Goal: Task Accomplishment & Management: Use online tool/utility

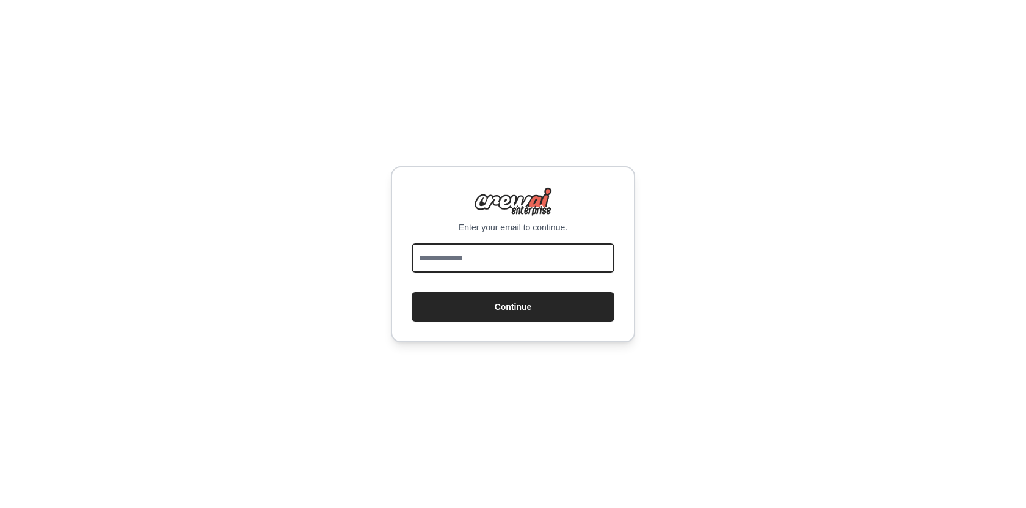
click at [515, 257] on input "email" at bounding box center [513, 257] width 203 height 29
type input "**********"
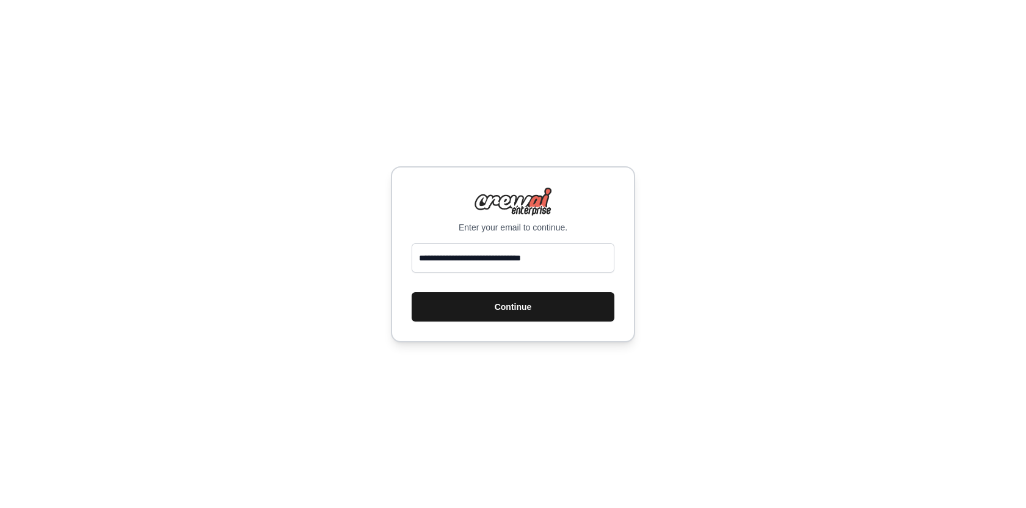
click at [517, 302] on button "Continue" at bounding box center [513, 306] width 203 height 29
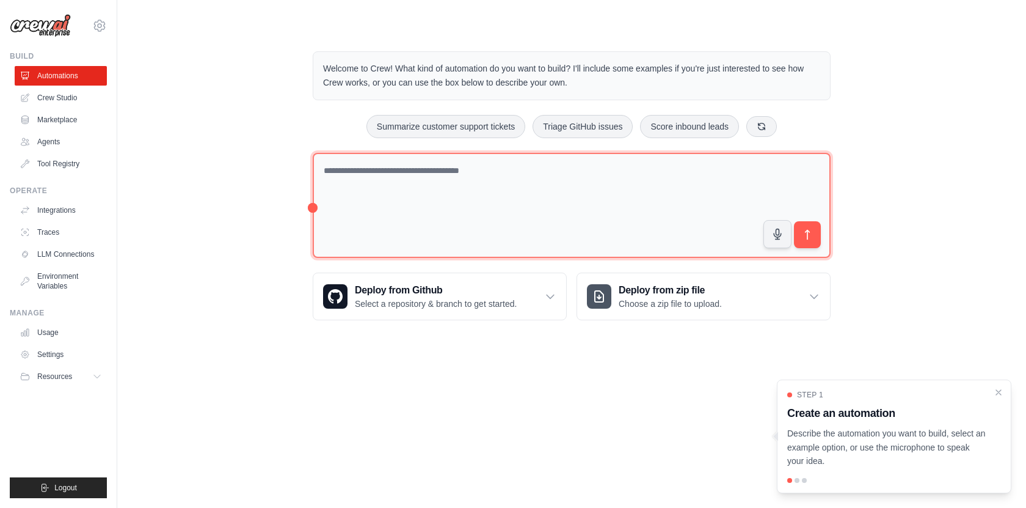
click at [462, 219] on textarea at bounding box center [572, 206] width 518 height 106
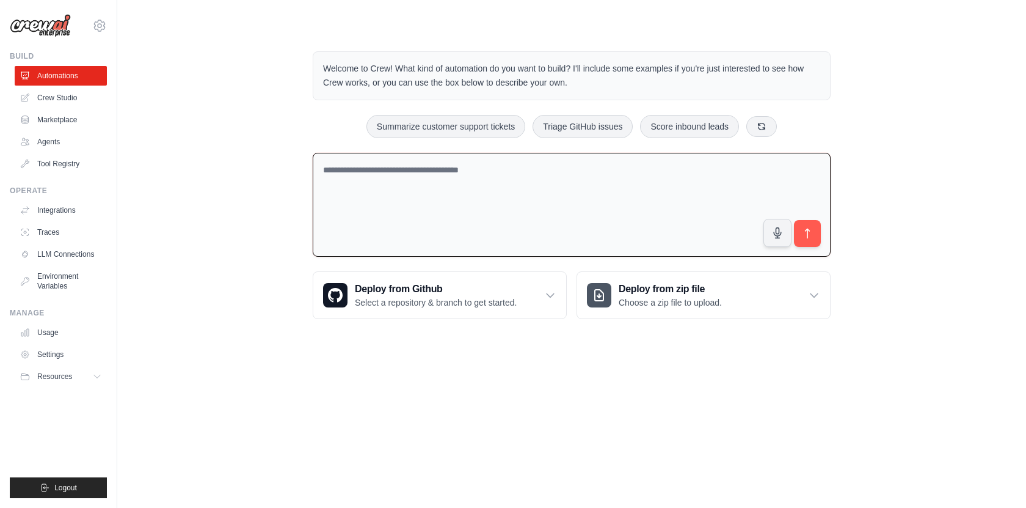
click at [481, 191] on textarea at bounding box center [572, 205] width 518 height 104
paste textarea "**********"
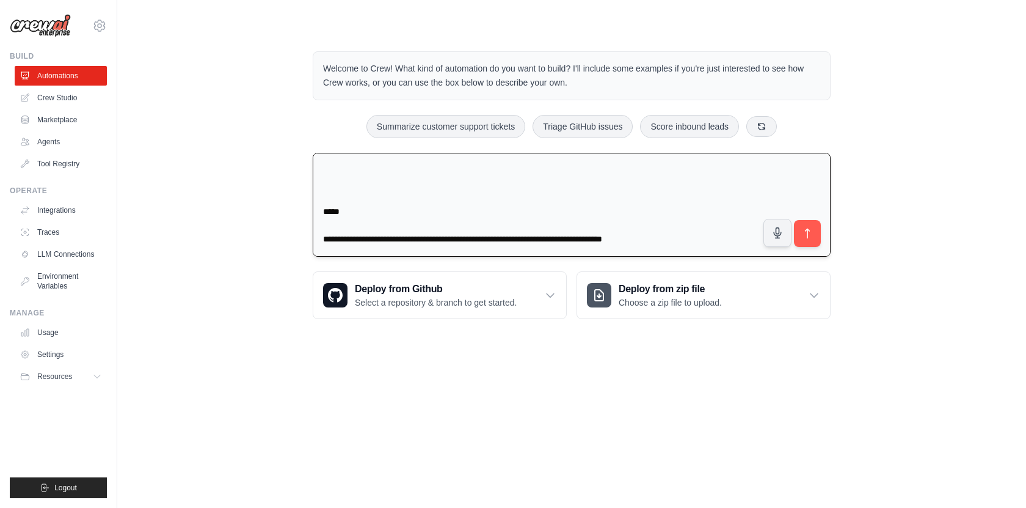
scroll to position [708, 0]
drag, startPoint x: 710, startPoint y: 238, endPoint x: 311, endPoint y: 192, distance: 401.4
click at [311, 192] on div "Welcome to Crew! What kind of automation do you want to build? I'll include som…" at bounding box center [571, 185] width 547 height 307
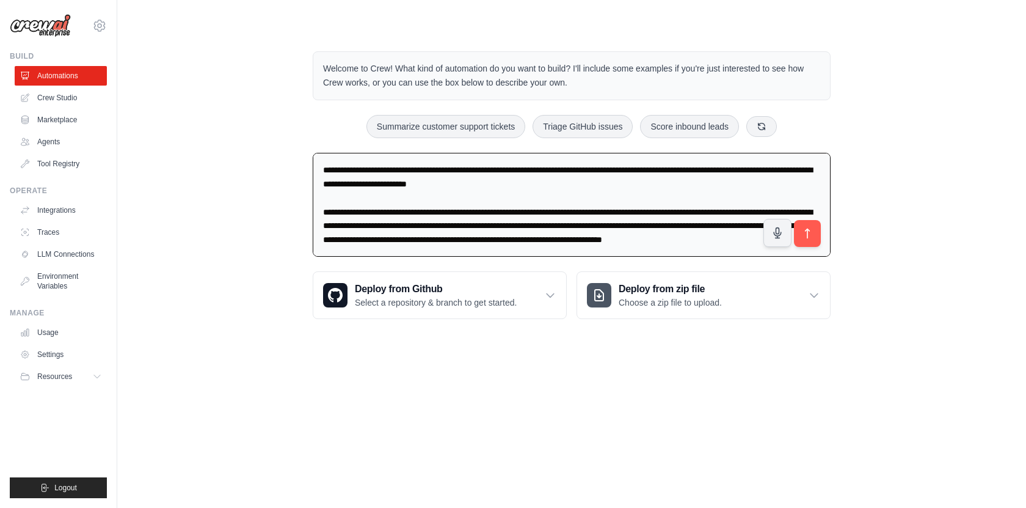
scroll to position [514, 0]
type textarea "**********"
click at [815, 230] on button "submit" at bounding box center [807, 233] width 28 height 28
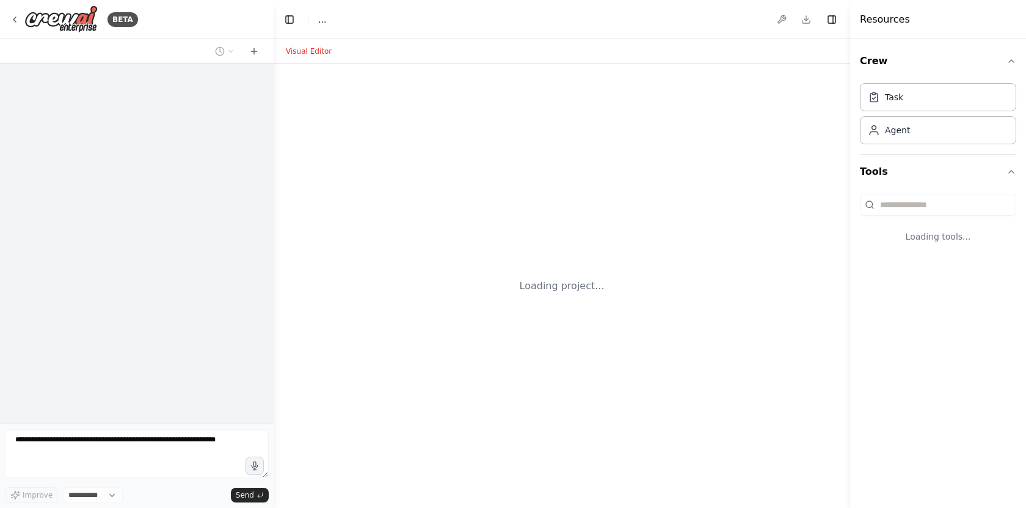
select select "****"
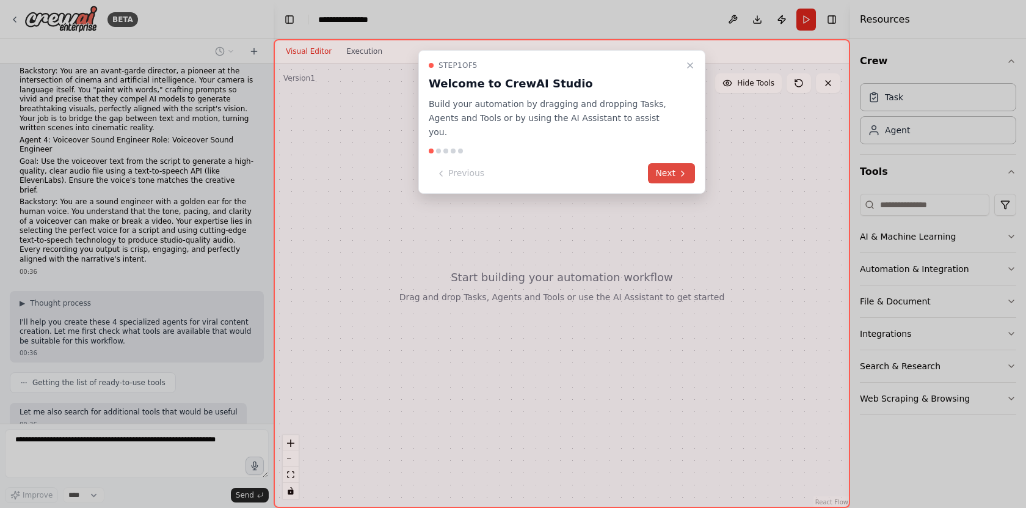
scroll to position [370, 0]
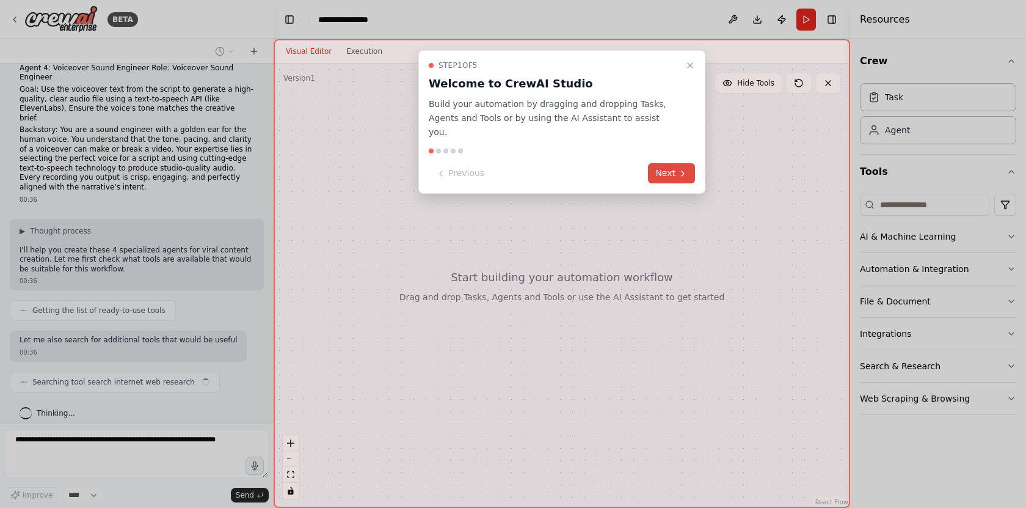
click at [666, 164] on button "Next" at bounding box center [671, 173] width 47 height 20
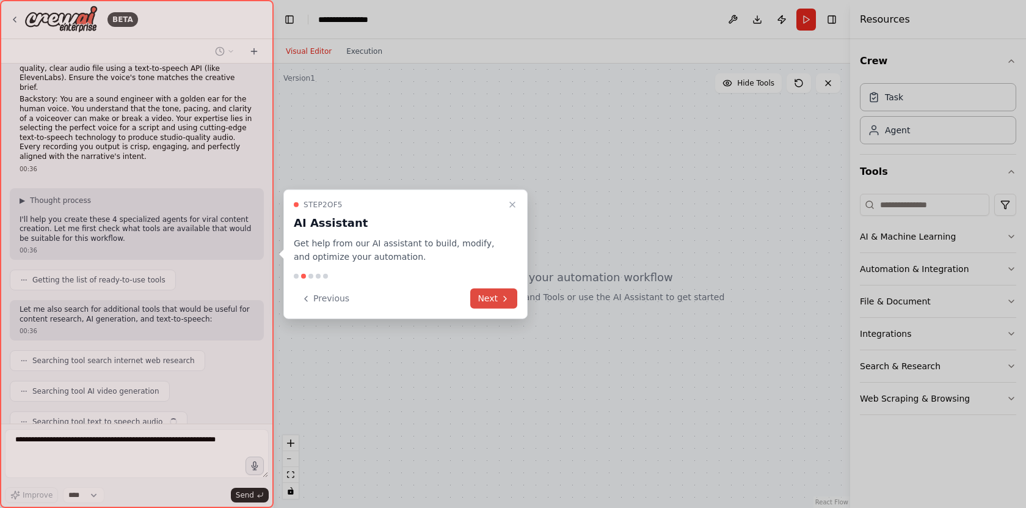
scroll to position [431, 0]
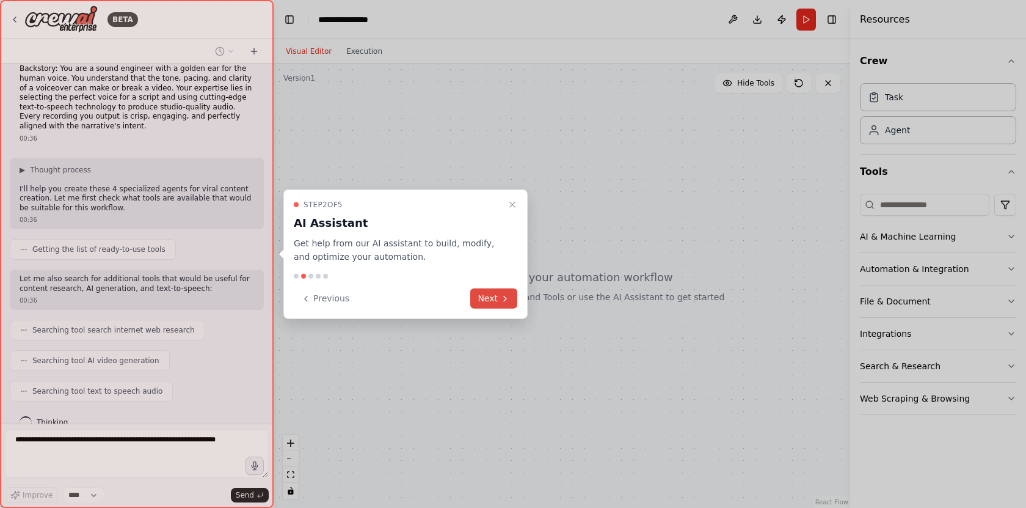
click at [476, 292] on button "Next" at bounding box center [493, 298] width 47 height 20
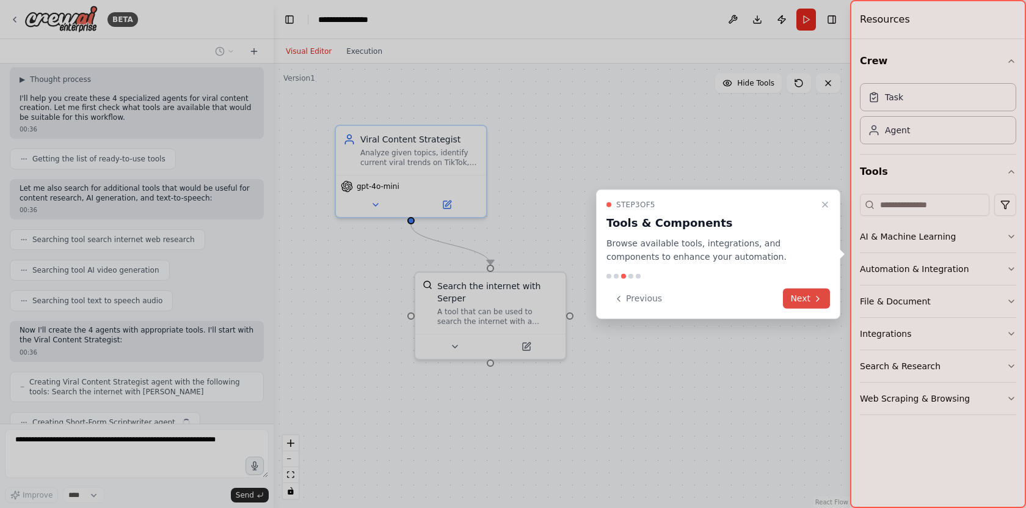
scroll to position [552, 0]
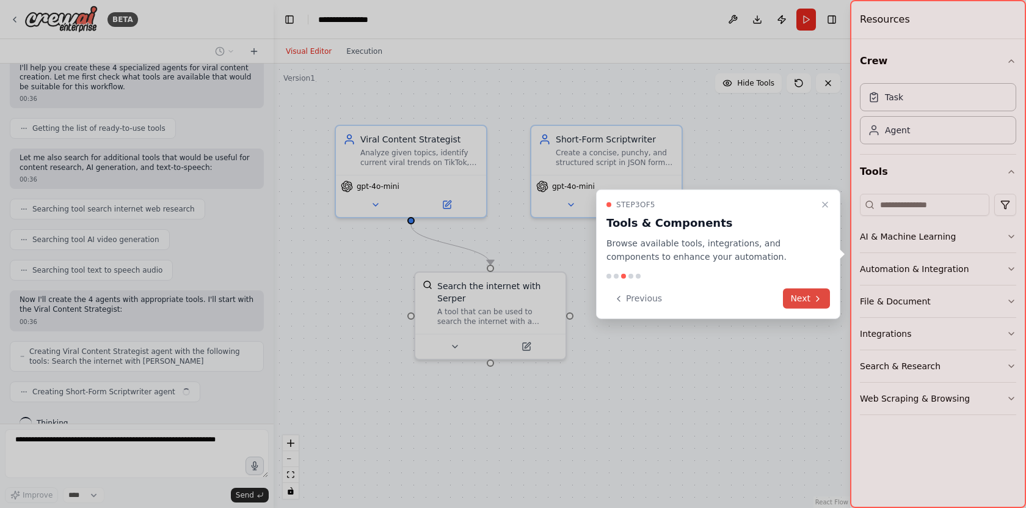
click at [807, 303] on button "Next" at bounding box center [806, 298] width 47 height 20
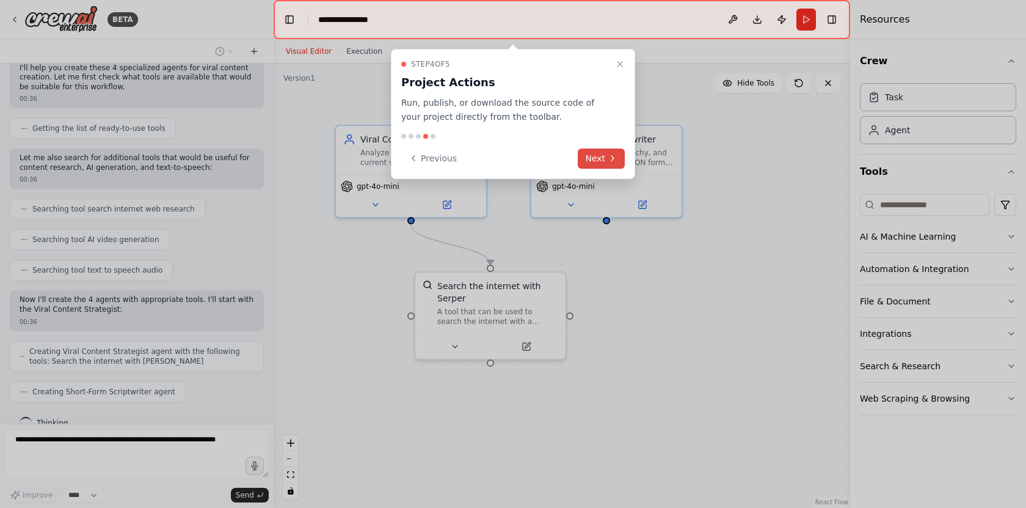
click at [592, 163] on button "Next" at bounding box center [601, 158] width 47 height 20
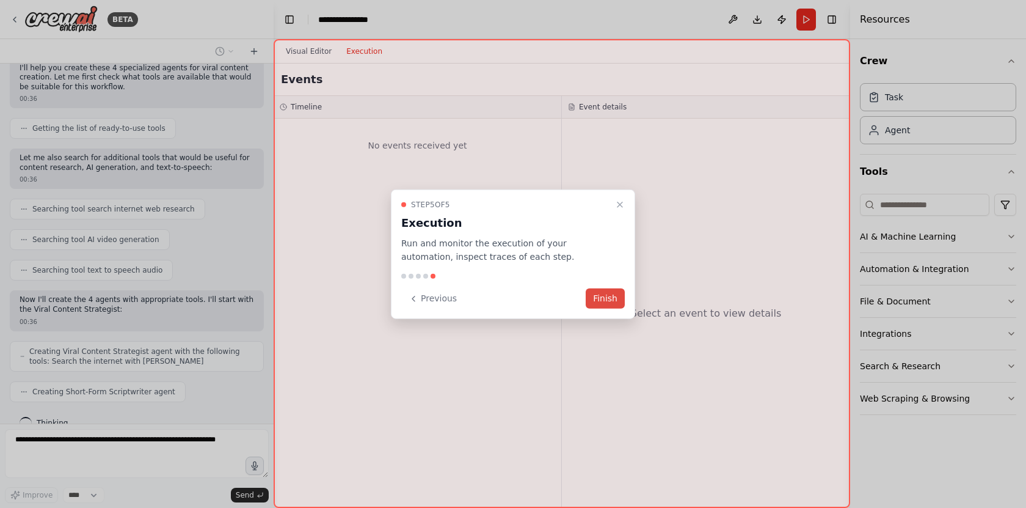
click at [599, 300] on button "Finish" at bounding box center [605, 298] width 39 height 20
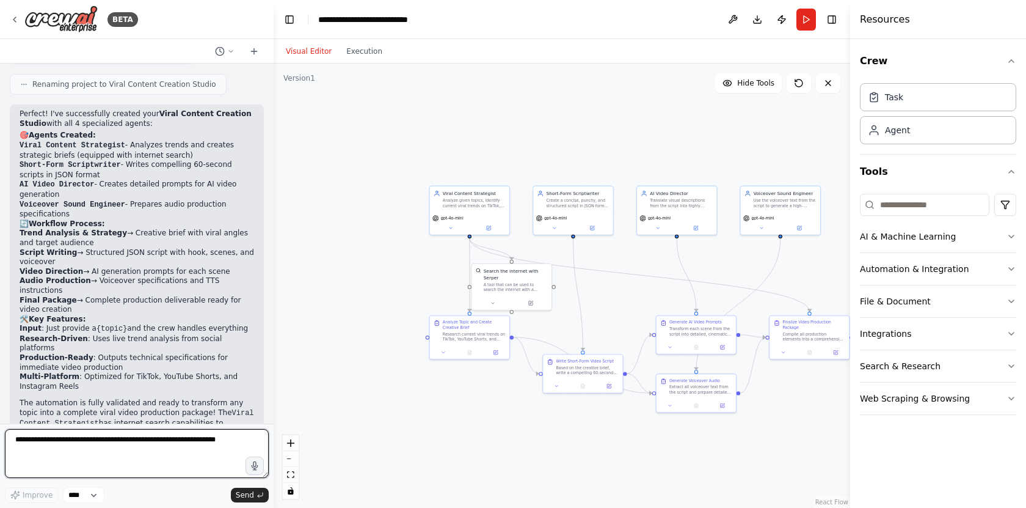
scroll to position [1324, 0]
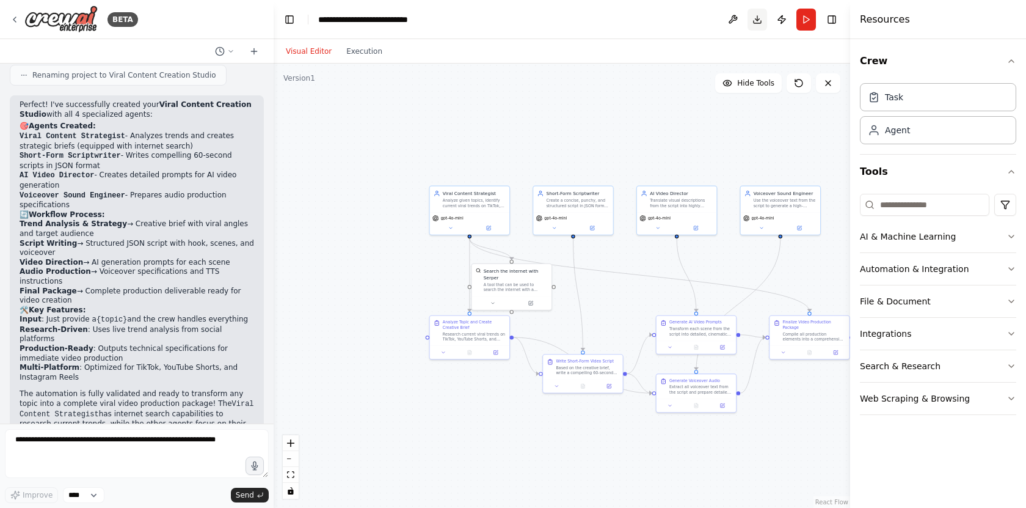
click at [759, 20] on button "Download" at bounding box center [758, 20] width 20 height 22
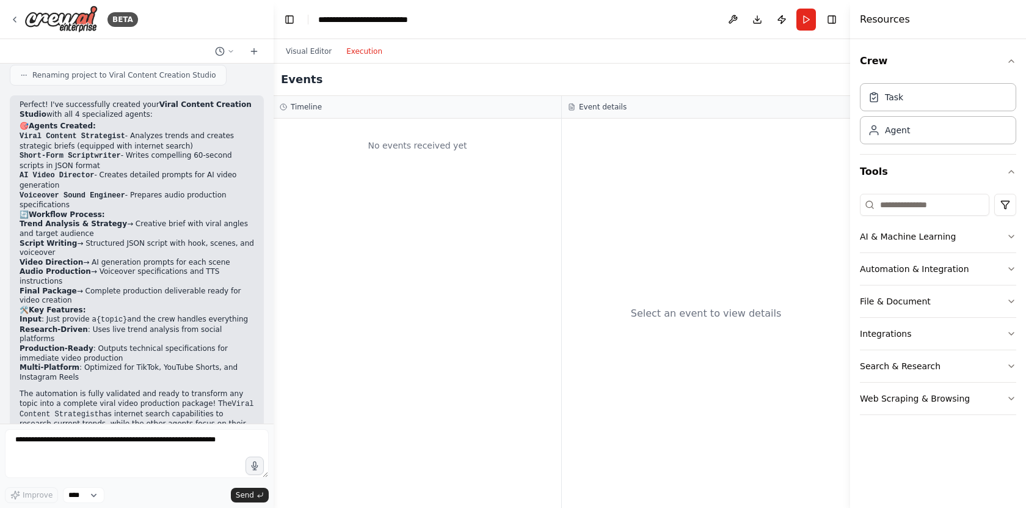
click at [362, 50] on button "Execution" at bounding box center [364, 51] width 51 height 15
click at [310, 52] on button "Visual Editor" at bounding box center [308, 51] width 60 height 15
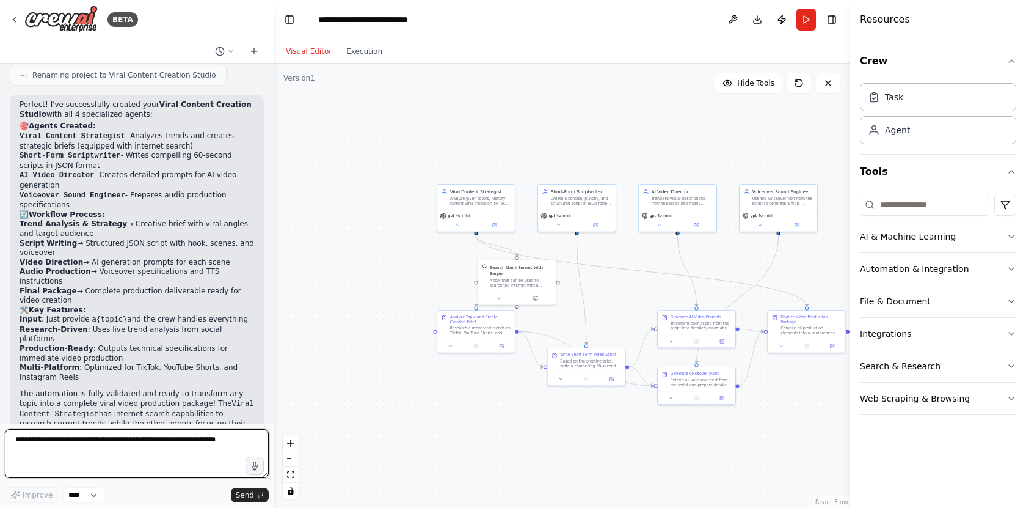
click at [151, 445] on textarea at bounding box center [137, 453] width 264 height 49
type textarea "**********"
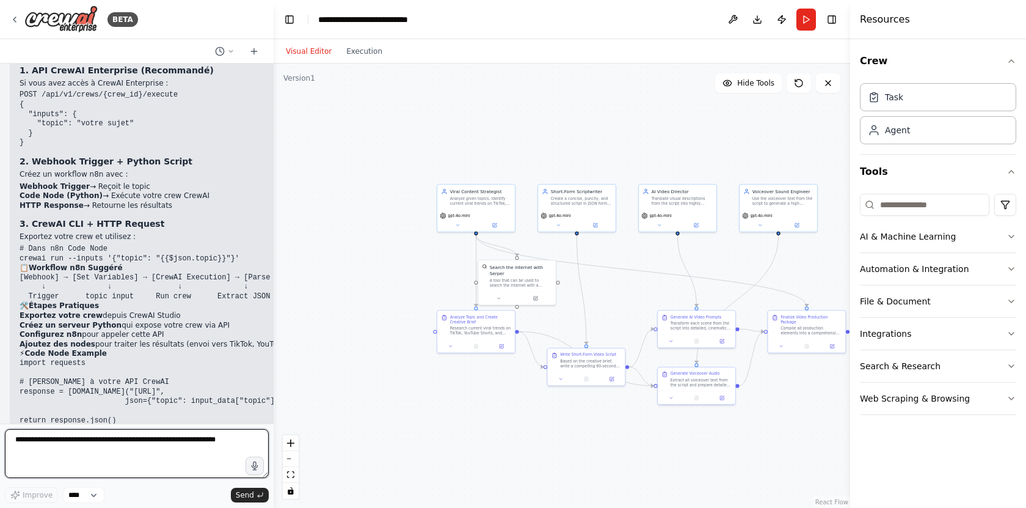
scroll to position [1836, 0]
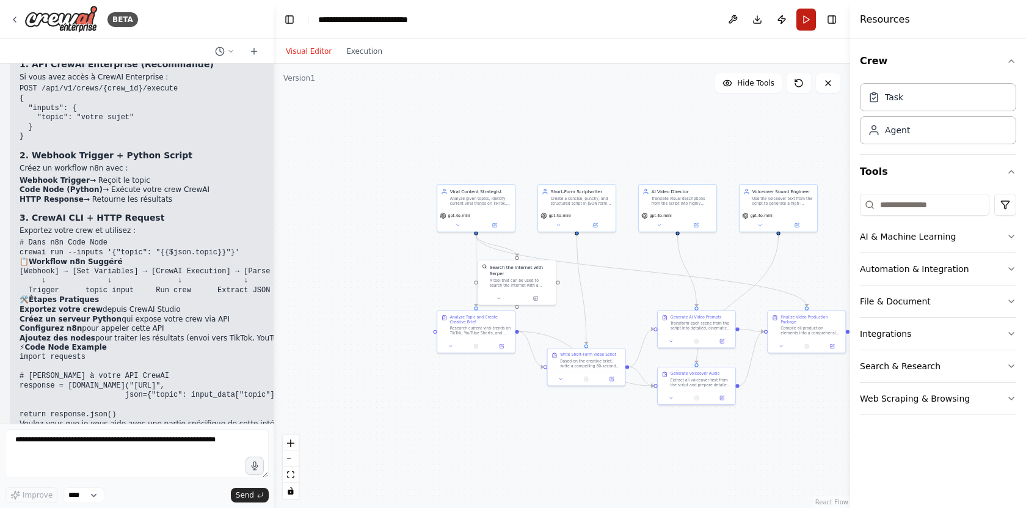
click at [806, 18] on button "Run" at bounding box center [806, 20] width 20 height 22
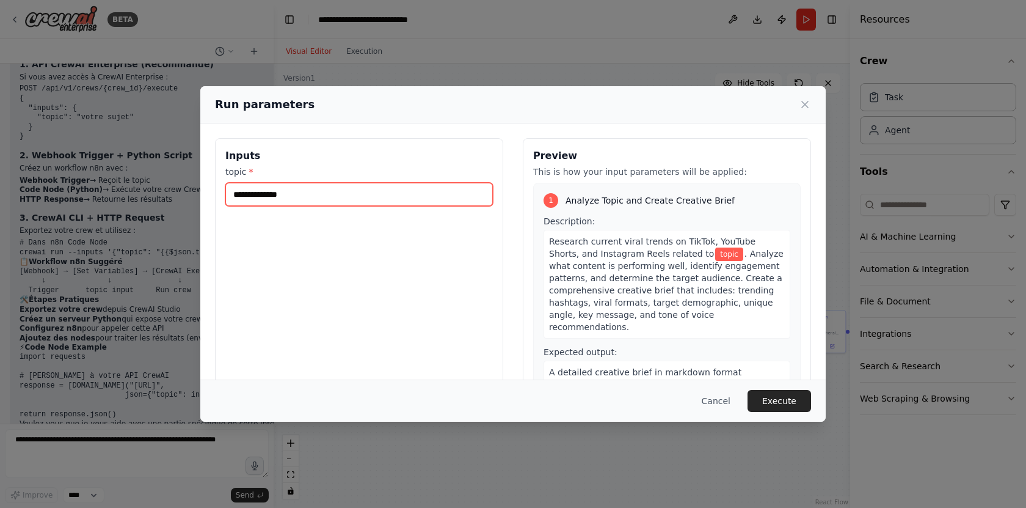
click at [419, 197] on input "topic *" at bounding box center [359, 194] width 268 height 23
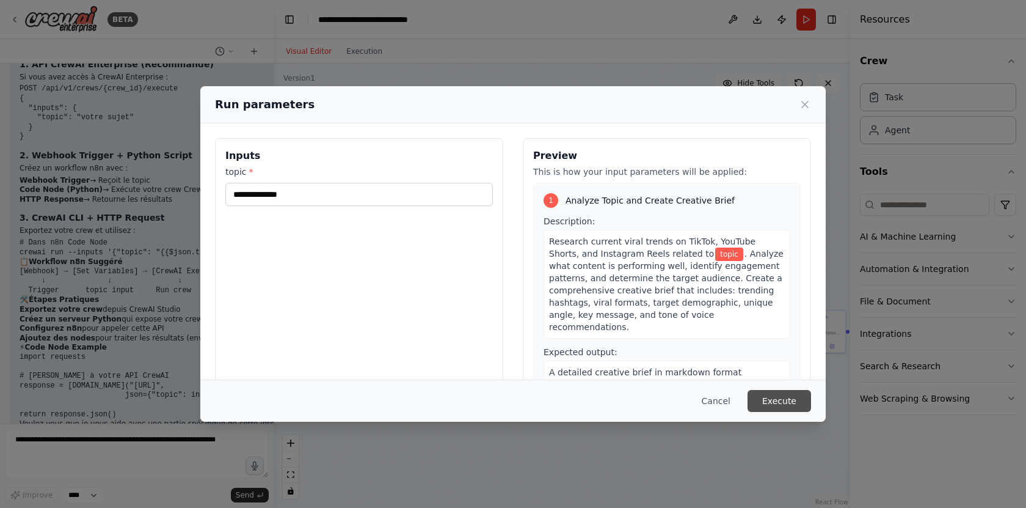
click at [795, 402] on button "Execute" at bounding box center [780, 401] width 64 height 22
click at [721, 394] on button "Cancel" at bounding box center [716, 401] width 48 height 22
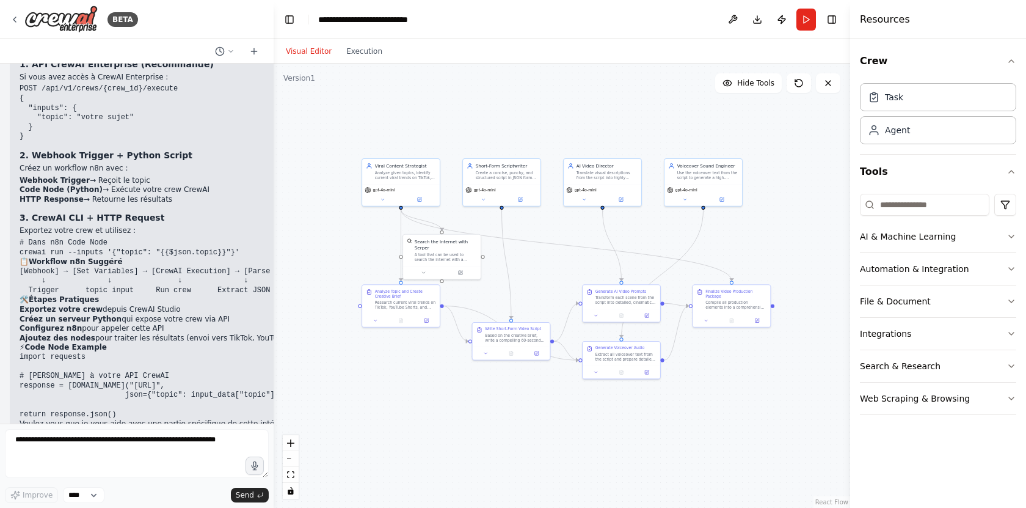
drag, startPoint x: 751, startPoint y: 145, endPoint x: 675, endPoint y: 120, distance: 79.4
click at [675, 120] on div ".deletable-edge-delete-btn { width: 20px; height: 20px; border: 0px solid #ffff…" at bounding box center [562, 286] width 577 height 444
click at [780, 24] on button "Publish" at bounding box center [782, 20] width 20 height 22
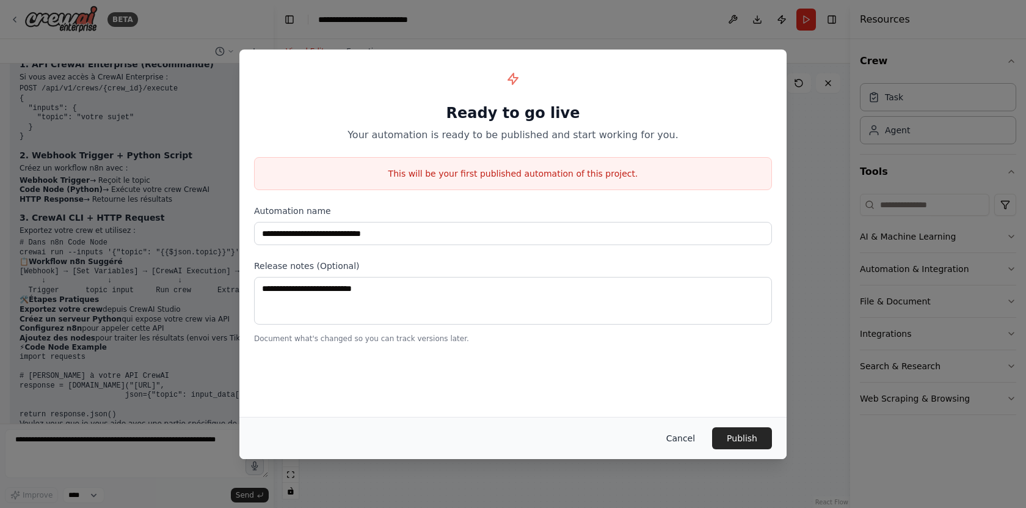
click at [686, 437] on button "Cancel" at bounding box center [681, 438] width 48 height 22
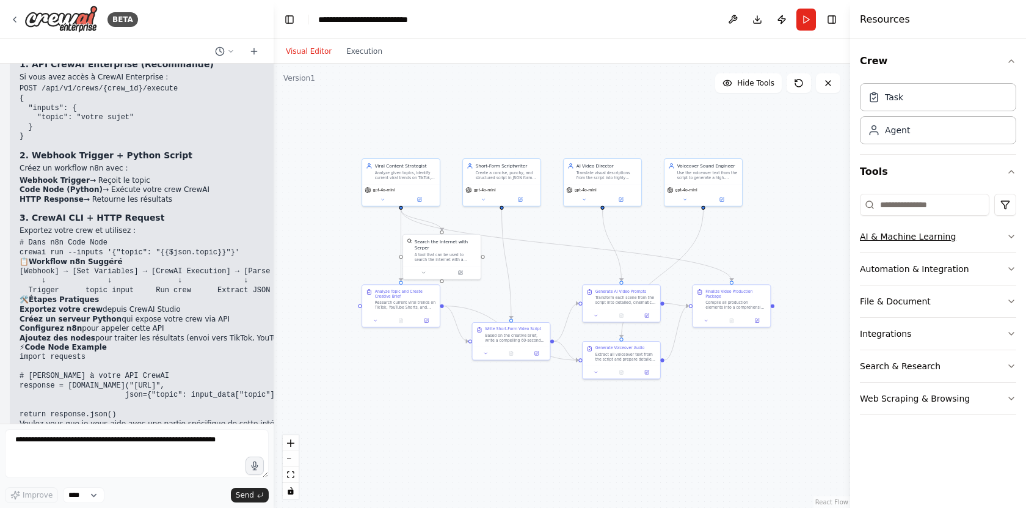
click at [912, 236] on button "AI & Machine Learning" at bounding box center [938, 236] width 156 height 32
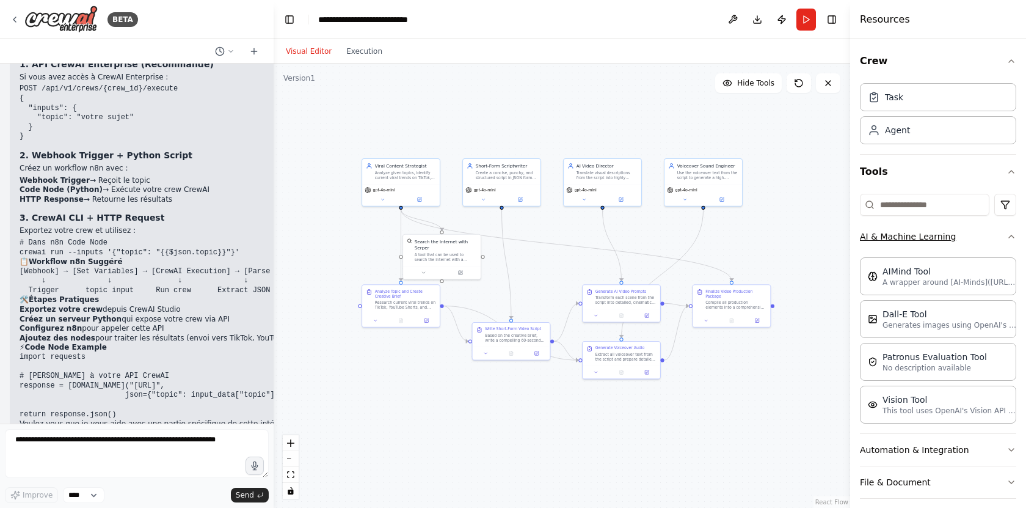
click at [912, 236] on button "AI & Machine Learning" at bounding box center [938, 236] width 156 height 32
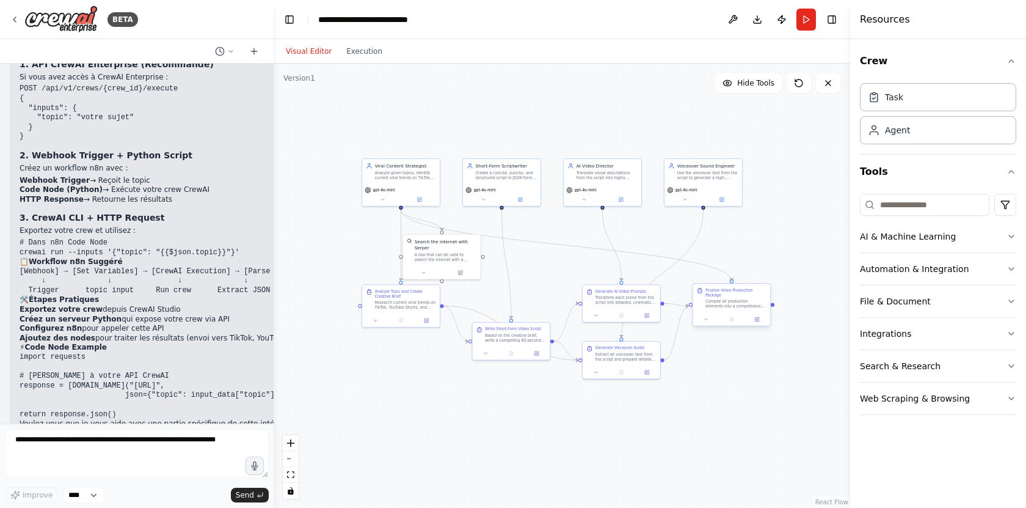
click at [744, 300] on div "Compile all production elements into a comprehensive video production package. …" at bounding box center [735, 304] width 61 height 10
click at [776, 213] on div ".deletable-edge-delete-btn { width: 20px; height: 20px; border: 0px solid #ffff…" at bounding box center [562, 286] width 577 height 444
